Goal: Information Seeking & Learning: Learn about a topic

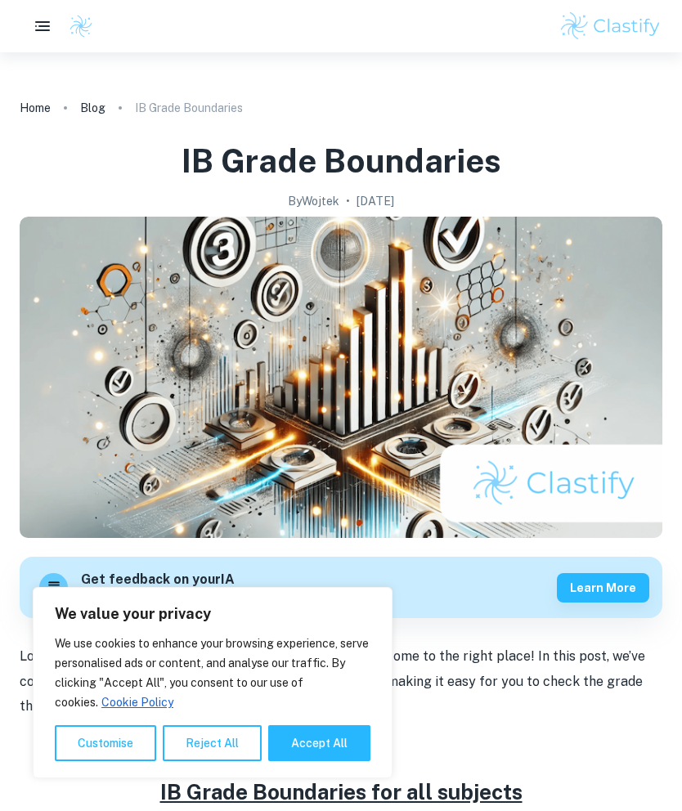
click at [223, 746] on button "Reject All" at bounding box center [212, 743] width 99 height 36
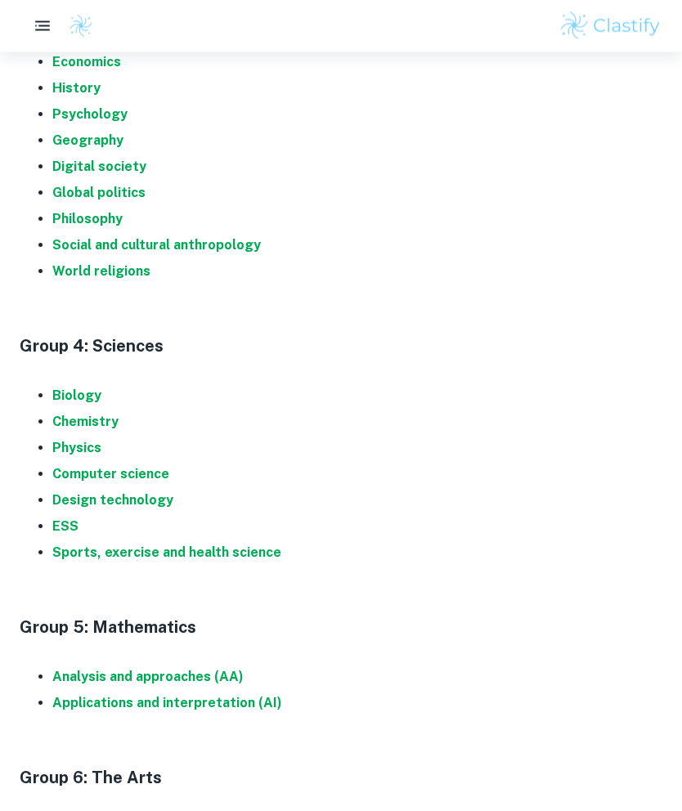
scroll to position [1337, 0]
click at [87, 440] on strong "Physics" at bounding box center [76, 448] width 49 height 16
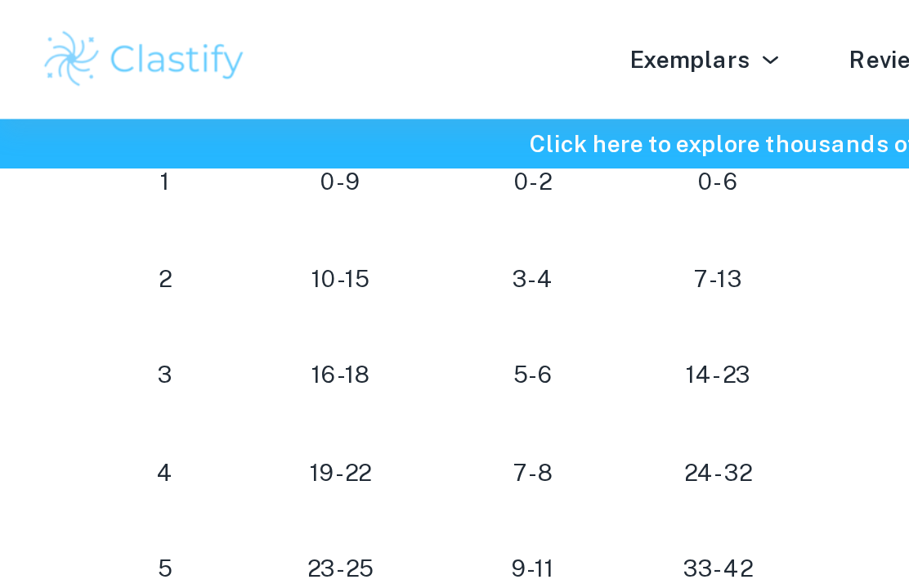
scroll to position [1589, 0]
